Goal: Transaction & Acquisition: Subscribe to service/newsletter

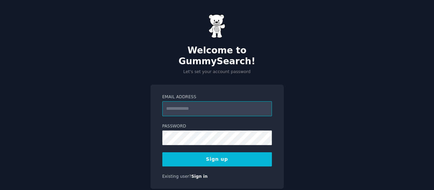
click at [200, 101] on input "Email Address" at bounding box center [217, 108] width 110 height 15
click at [203, 101] on input "Email Address" at bounding box center [217, 108] width 110 height 15
click at [193, 174] on link "Sign in" at bounding box center [199, 176] width 16 height 5
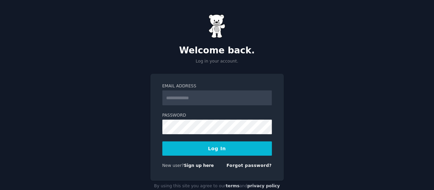
click at [173, 96] on input "Email Address" at bounding box center [217, 97] width 110 height 15
type input "**********"
click at [219, 147] on button "Log In" at bounding box center [217, 148] width 110 height 14
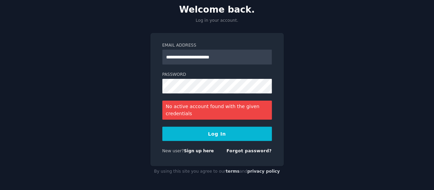
scroll to position [41, 0]
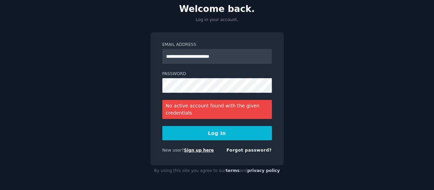
click at [195, 152] on link "Sign up here" at bounding box center [199, 150] width 30 height 5
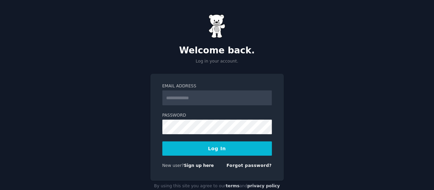
scroll to position [15, 0]
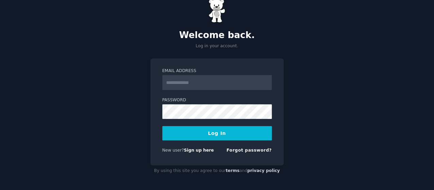
click at [203, 85] on input "Email Address" at bounding box center [217, 82] width 110 height 15
click at [194, 84] on input "Email Address" at bounding box center [217, 82] width 110 height 15
type input "**********"
click at [244, 149] on link "Forgot password?" at bounding box center [249, 150] width 45 height 5
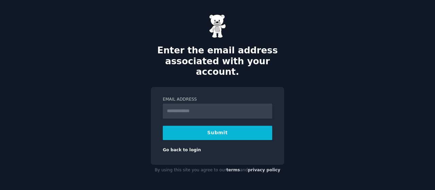
type input "**********"
click at [233, 127] on button "Submit" at bounding box center [218, 133] width 110 height 14
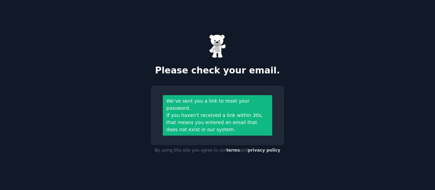
click at [217, 115] on div "If you haven't received a link within 30s, that means you entered an email that…" at bounding box center [218, 122] width 102 height 21
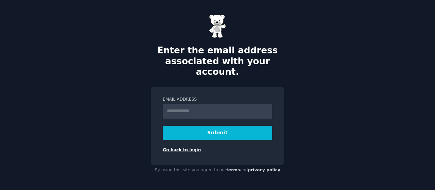
click at [182, 148] on link "Go back to login" at bounding box center [182, 150] width 38 height 5
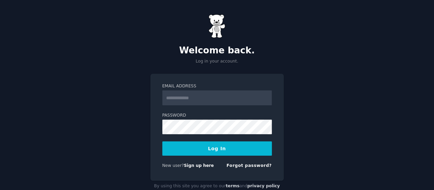
click at [188, 99] on input "Email Address" at bounding box center [217, 97] width 110 height 15
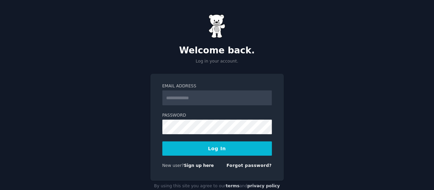
click at [188, 99] on input "Email Address" at bounding box center [217, 97] width 110 height 15
drag, startPoint x: 188, startPoint y: 99, endPoint x: 178, endPoint y: 101, distance: 9.7
click at [178, 101] on input "Email Address" at bounding box center [217, 97] width 110 height 15
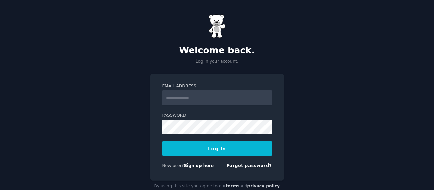
click at [177, 95] on input "Email Address" at bounding box center [217, 97] width 110 height 15
type input "**********"
click at [214, 148] on button "Log In" at bounding box center [217, 148] width 110 height 14
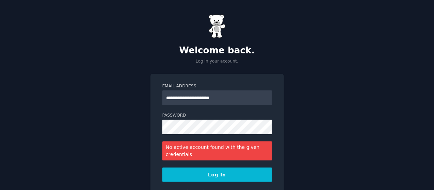
click at [220, 175] on button "Log In" at bounding box center [217, 175] width 110 height 14
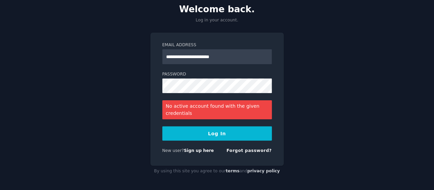
scroll to position [41, 0]
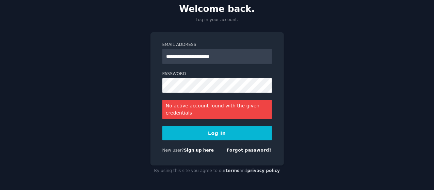
click at [203, 152] on link "Sign up here" at bounding box center [199, 150] width 30 height 5
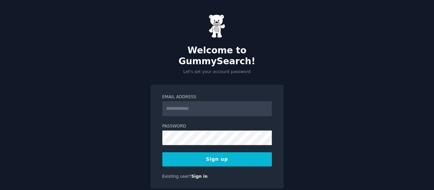
click at [182, 105] on input "Email Address" at bounding box center [217, 108] width 110 height 15
click at [184, 101] on input "Email Address" at bounding box center [217, 108] width 110 height 15
drag, startPoint x: 184, startPoint y: 97, endPoint x: 171, endPoint y: 103, distance: 14.2
click at [171, 103] on input "Email Address" at bounding box center [217, 108] width 110 height 15
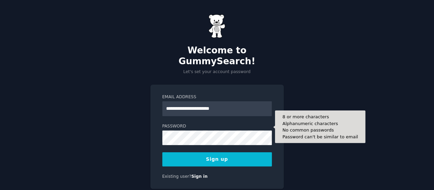
type input "**********"
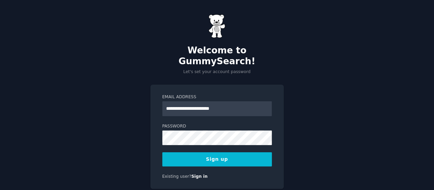
click at [178, 152] on button "Sign up" at bounding box center [217, 159] width 110 height 14
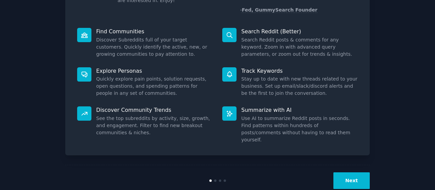
scroll to position [76, 0]
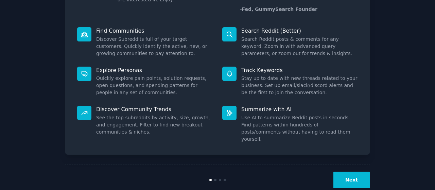
click at [344, 172] on button "Next" at bounding box center [352, 180] width 36 height 17
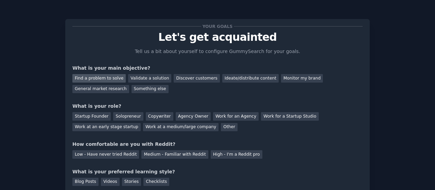
click at [116, 79] on div "Find a problem to solve" at bounding box center [98, 78] width 53 height 9
click at [88, 116] on div "Startup Founder" at bounding box center [91, 116] width 38 height 9
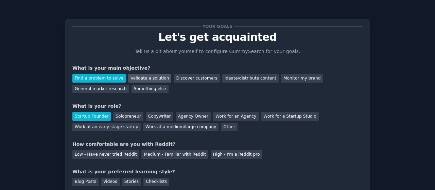
click at [136, 79] on div "Validate a solution" at bounding box center [149, 78] width 43 height 9
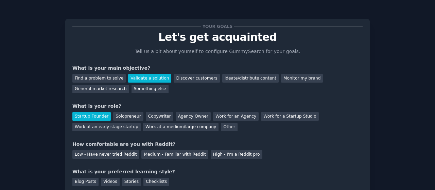
scroll to position [34, 0]
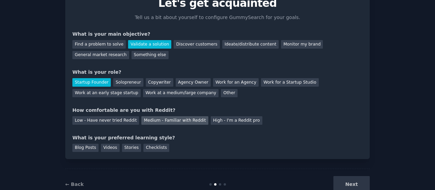
click at [144, 119] on div "Medium - Familiar with Reddit" at bounding box center [174, 120] width 67 height 9
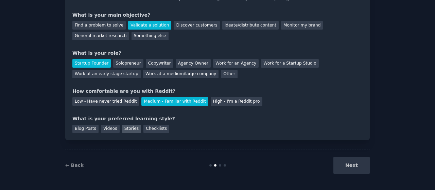
click at [122, 129] on div "Stories" at bounding box center [131, 129] width 19 height 9
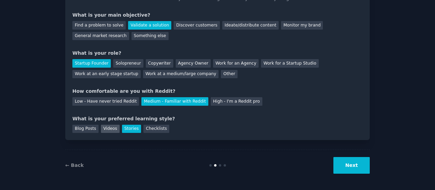
click at [104, 128] on div "Videos" at bounding box center [110, 129] width 19 height 9
click at [355, 164] on button "Next" at bounding box center [352, 165] width 36 height 17
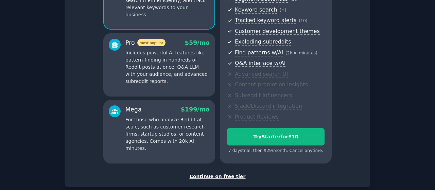
scroll to position [132, 0]
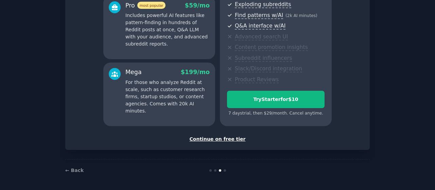
click at [206, 142] on div "Continue on free tier" at bounding box center [217, 139] width 290 height 7
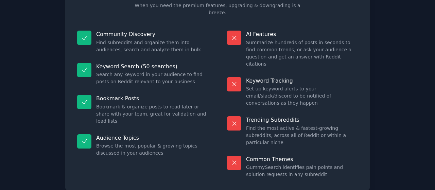
scroll to position [74, 0]
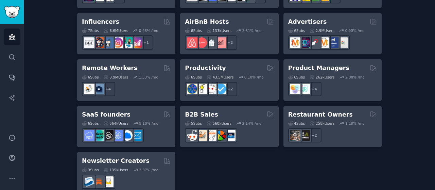
scroll to position [594, 0]
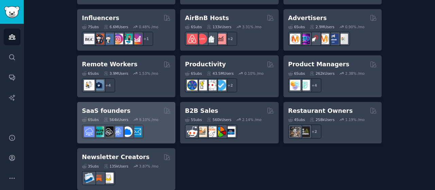
click at [121, 102] on div "SaaS founders 6 Sub s 564k Users 9.10 % /mo" at bounding box center [126, 123] width 98 height 42
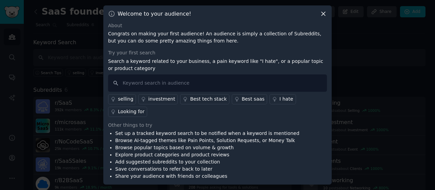
click at [322, 17] on icon at bounding box center [323, 13] width 7 height 7
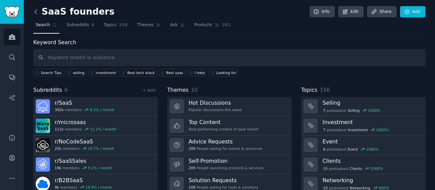
click at [34, 12] on icon at bounding box center [35, 11] width 7 height 7
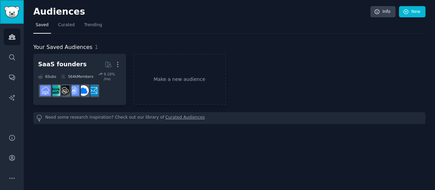
click at [14, 9] on img "Sidebar" at bounding box center [12, 12] width 16 height 12
